Goal: Task Accomplishment & Management: Manage account settings

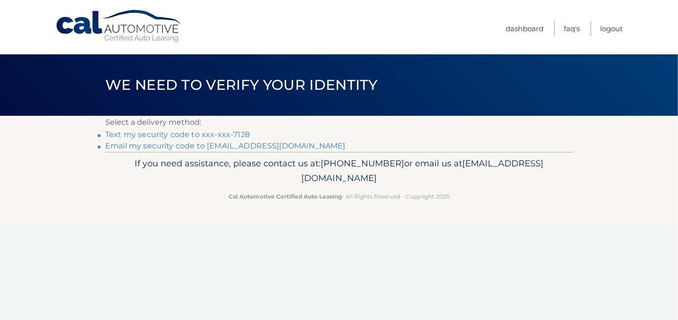
click at [167, 148] on link "Email my security code to [EMAIL_ADDRESS][DOMAIN_NAME]" at bounding box center [225, 145] width 240 height 9
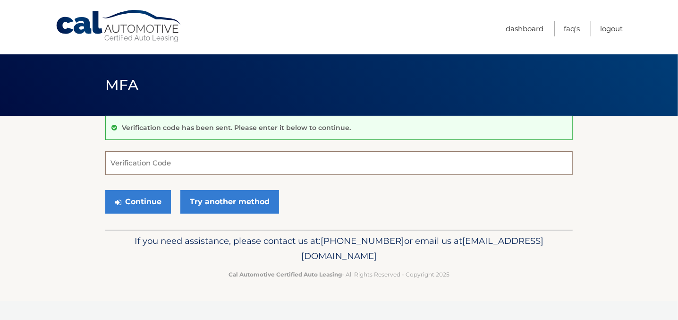
click at [200, 160] on input "Verification Code" at bounding box center [338, 163] width 467 height 24
type input "085700"
click at [105, 190] on button "Continue" at bounding box center [138, 202] width 66 height 24
drag, startPoint x: 136, startPoint y: 201, endPoint x: 0, endPoint y: 259, distance: 147.4
click at [135, 201] on button "Continue" at bounding box center [138, 202] width 66 height 24
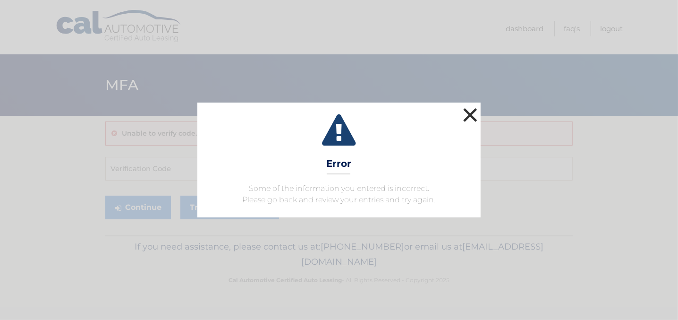
click at [468, 114] on button "×" at bounding box center [470, 114] width 19 height 19
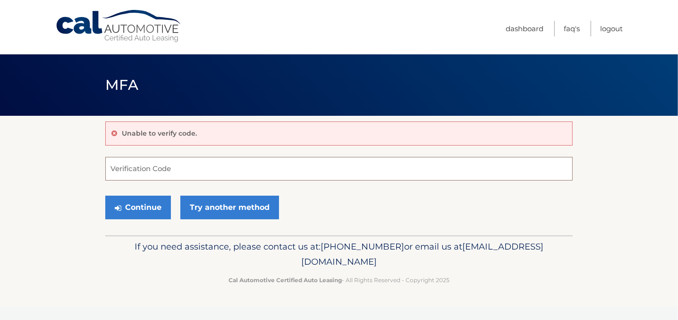
click at [142, 168] on input "Verification Code" at bounding box center [338, 169] width 467 height 24
click at [180, 169] on input "Verification Code" at bounding box center [338, 169] width 467 height 24
type input "085700"
click at [130, 205] on button "Continue" at bounding box center [138, 207] width 66 height 24
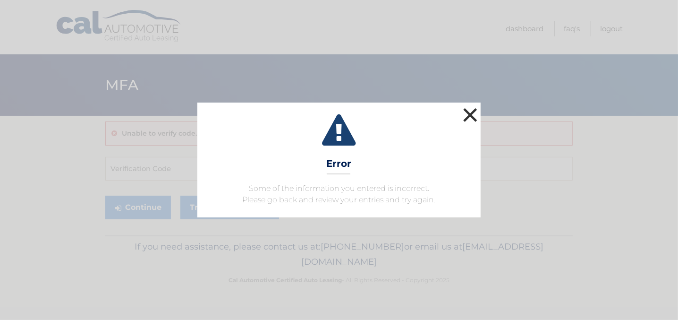
click at [475, 116] on button "×" at bounding box center [470, 114] width 19 height 19
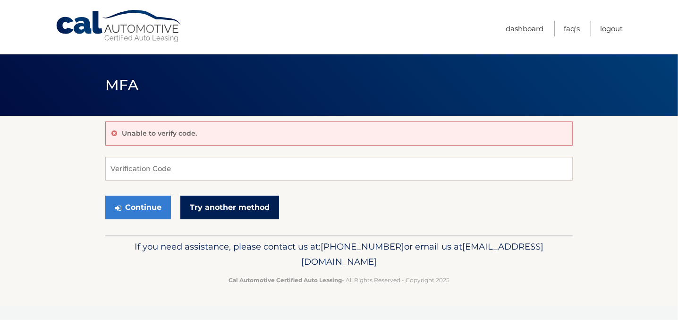
click at [222, 204] on link "Try another method" at bounding box center [229, 207] width 99 height 24
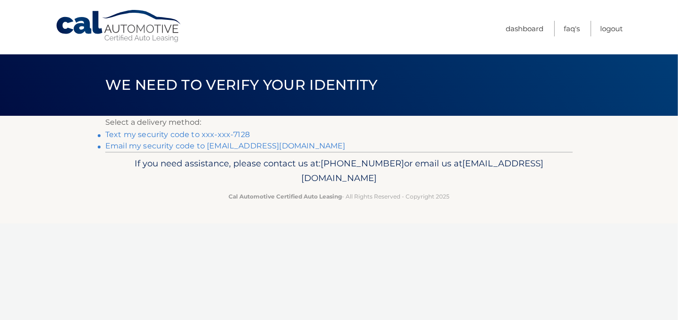
click at [257, 147] on link "Email my security code to [EMAIL_ADDRESS][DOMAIN_NAME]" at bounding box center [225, 145] width 240 height 9
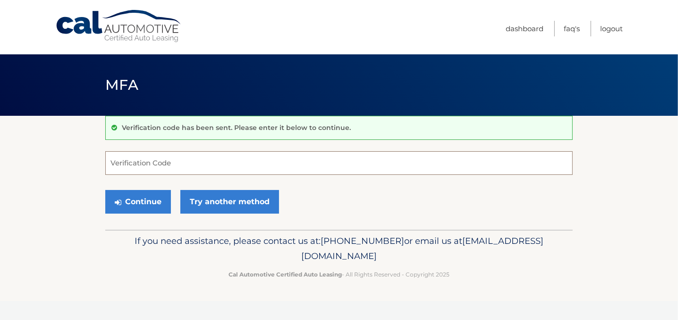
click at [201, 158] on input "Verification Code" at bounding box center [338, 163] width 467 height 24
type input "816025"
drag, startPoint x: 151, startPoint y: 208, endPoint x: 143, endPoint y: 210, distance: 8.2
click at [145, 210] on button "Continue" at bounding box center [138, 202] width 66 height 24
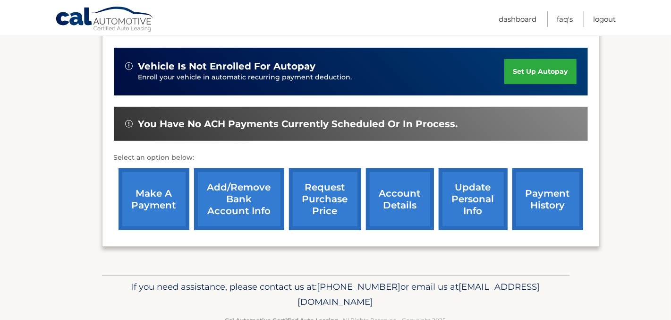
scroll to position [251, 0]
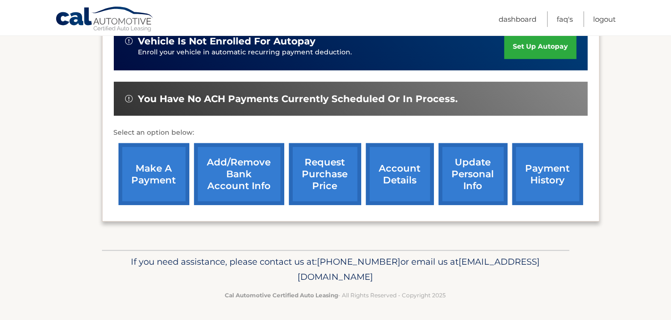
click at [538, 175] on link "payment history" at bounding box center [547, 174] width 71 height 62
